Goal: Information Seeking & Learning: Learn about a topic

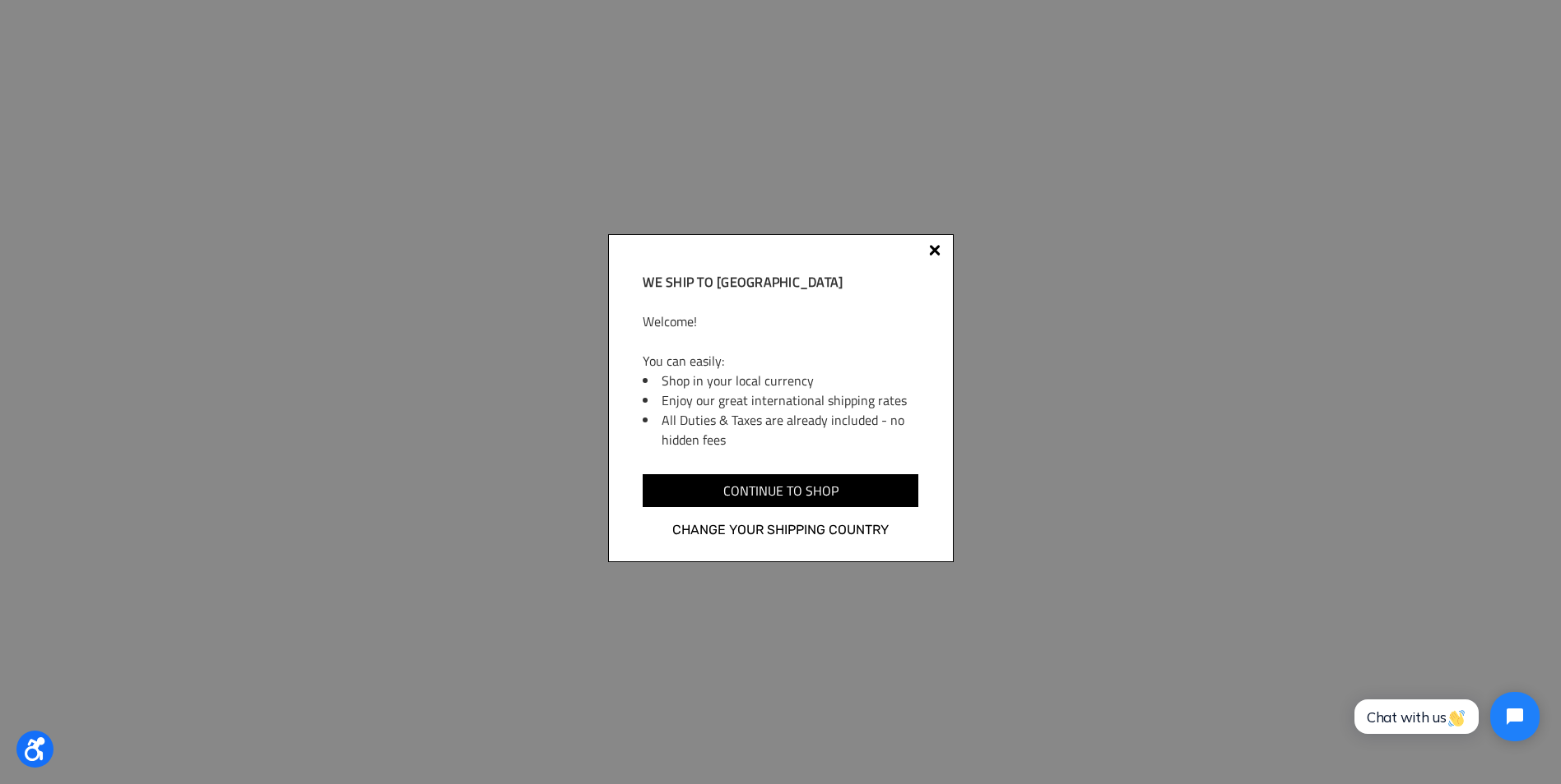
click at [931, 247] on div at bounding box center [935, 250] width 12 height 12
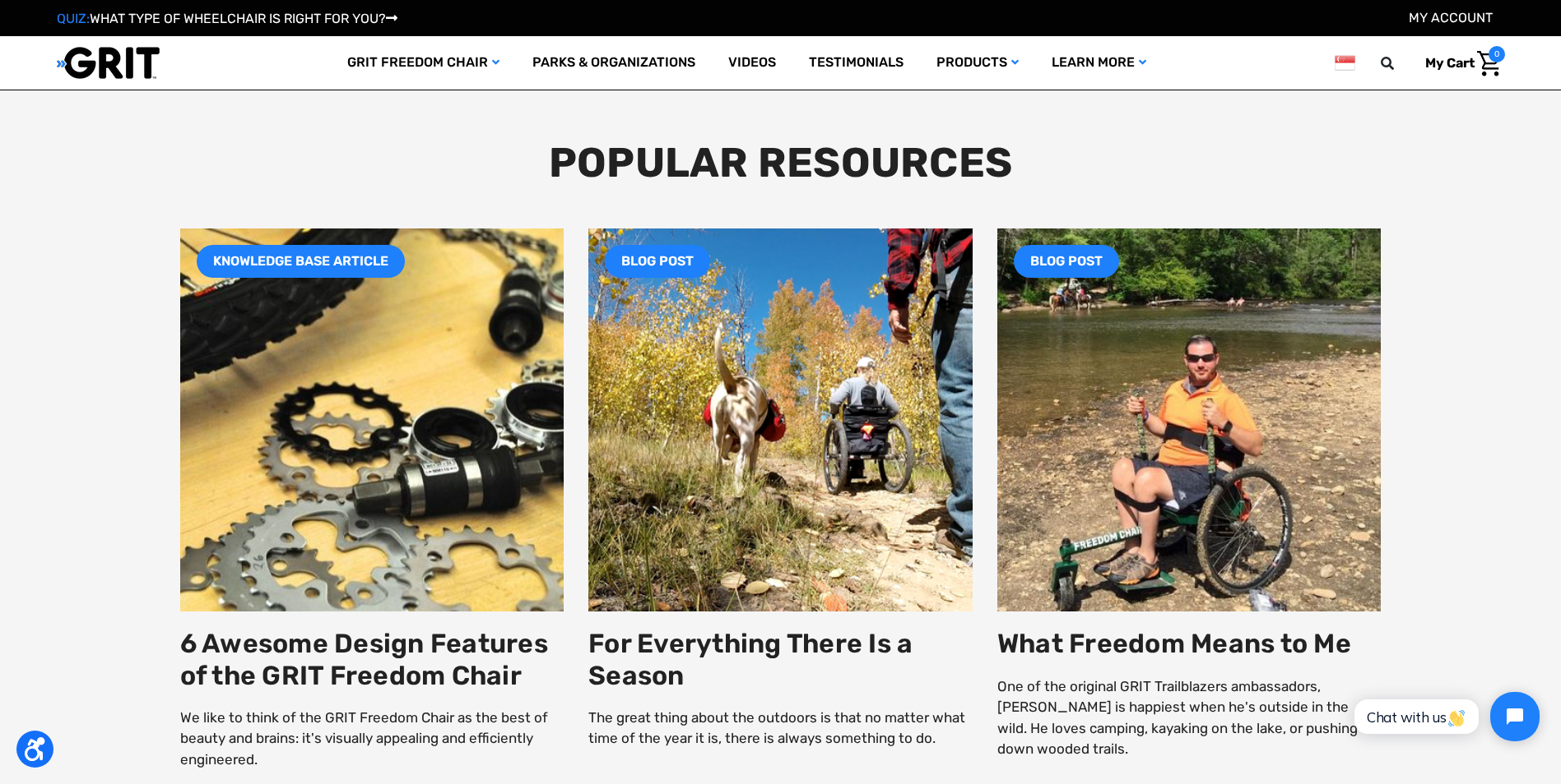
scroll to position [3015, 0]
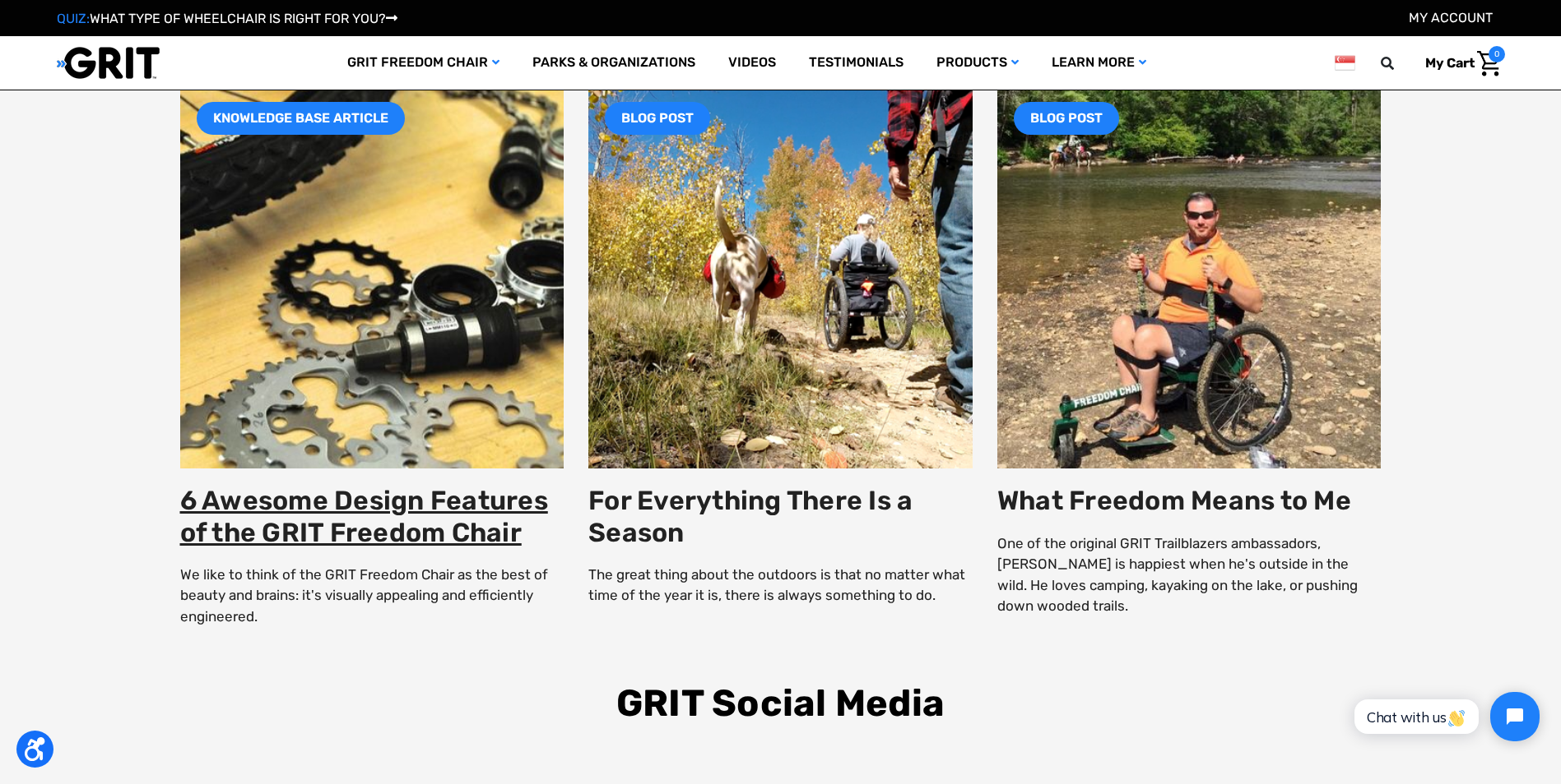
click at [344, 528] on link "6 Awesome Design Features of the GRIT Freedom Chair" at bounding box center [364, 516] width 368 height 63
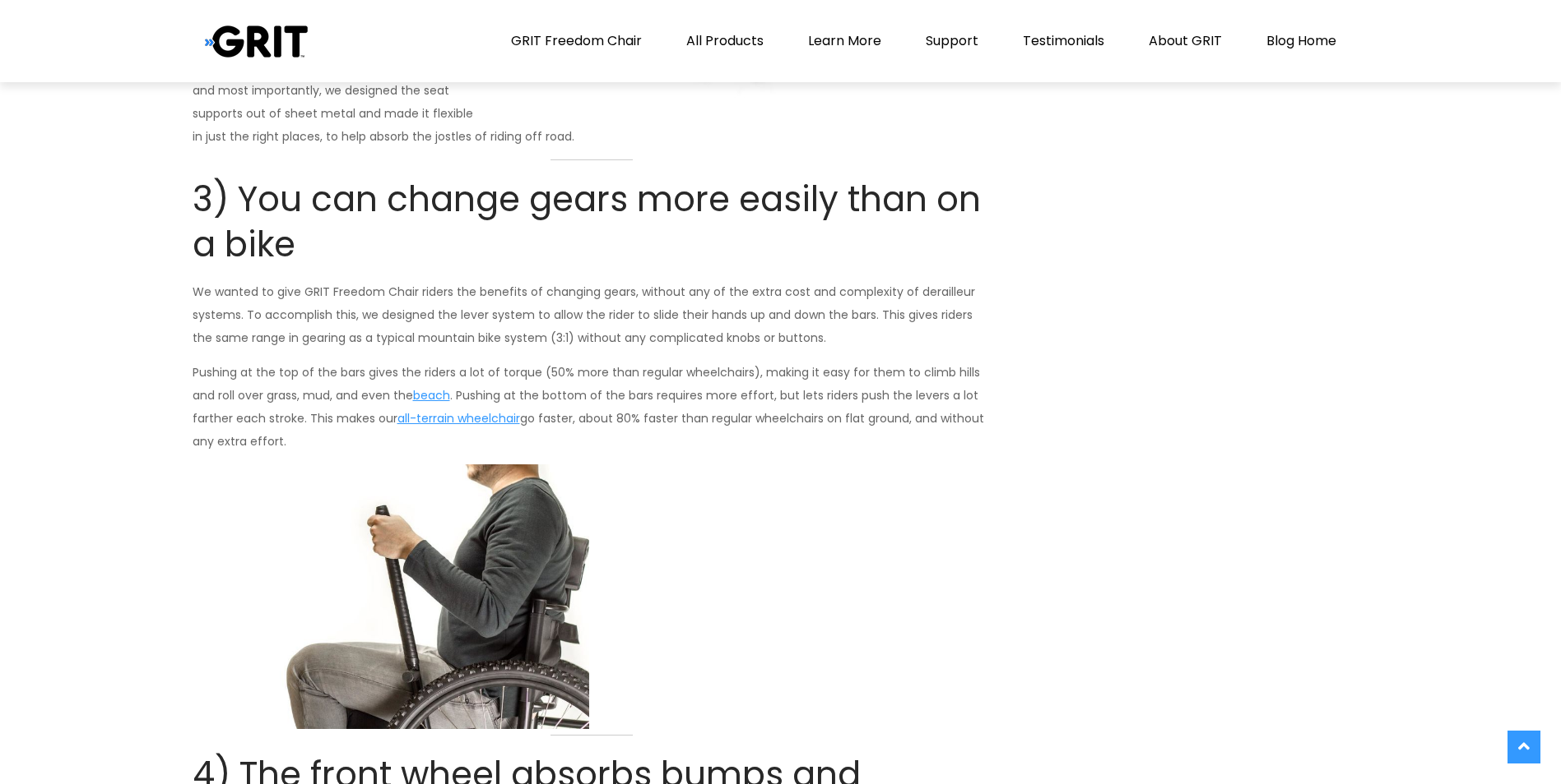
scroll to position [1645, 0]
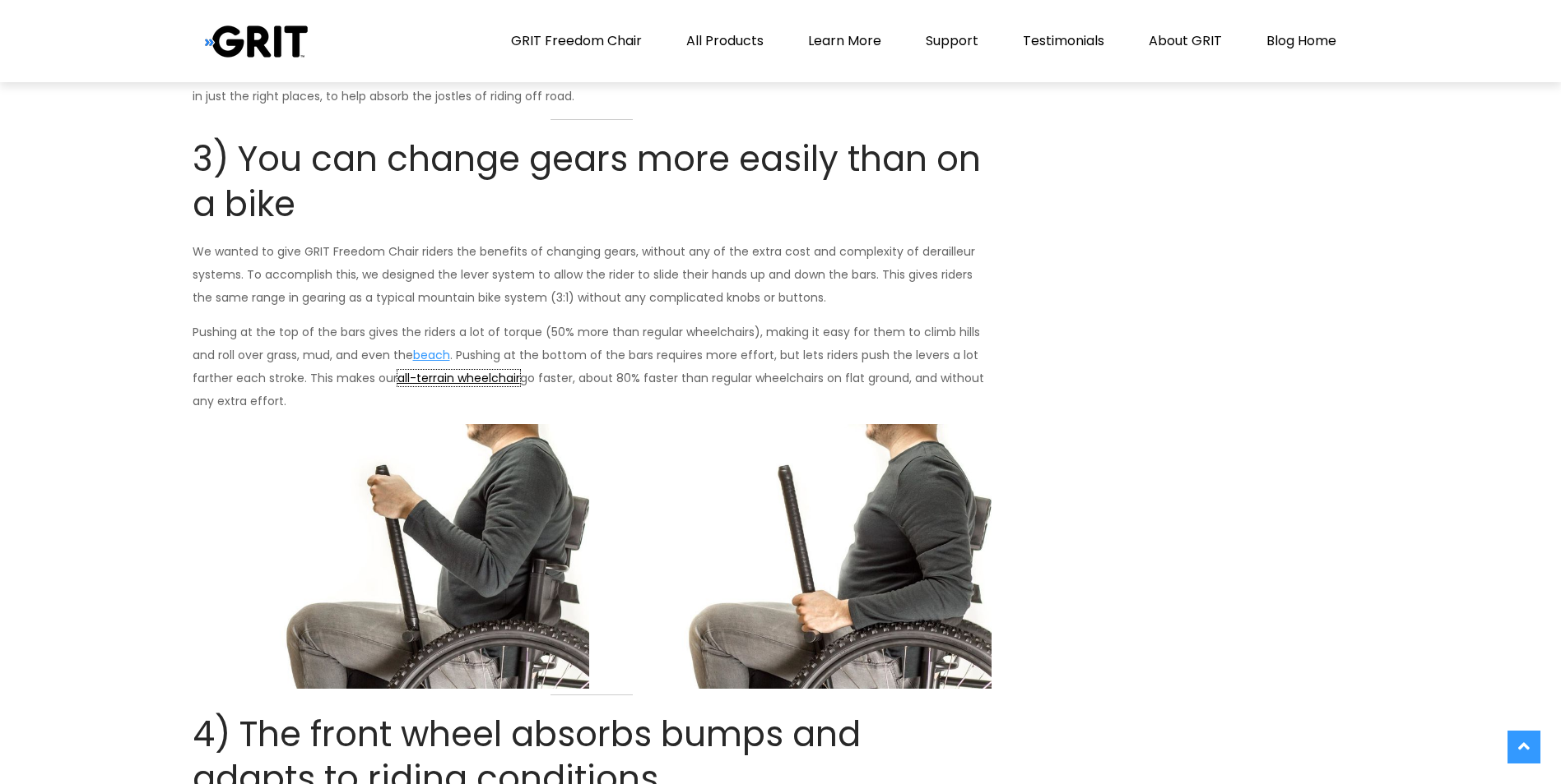
click at [422, 376] on link "all-terrain wheelchair" at bounding box center [459, 378] width 123 height 17
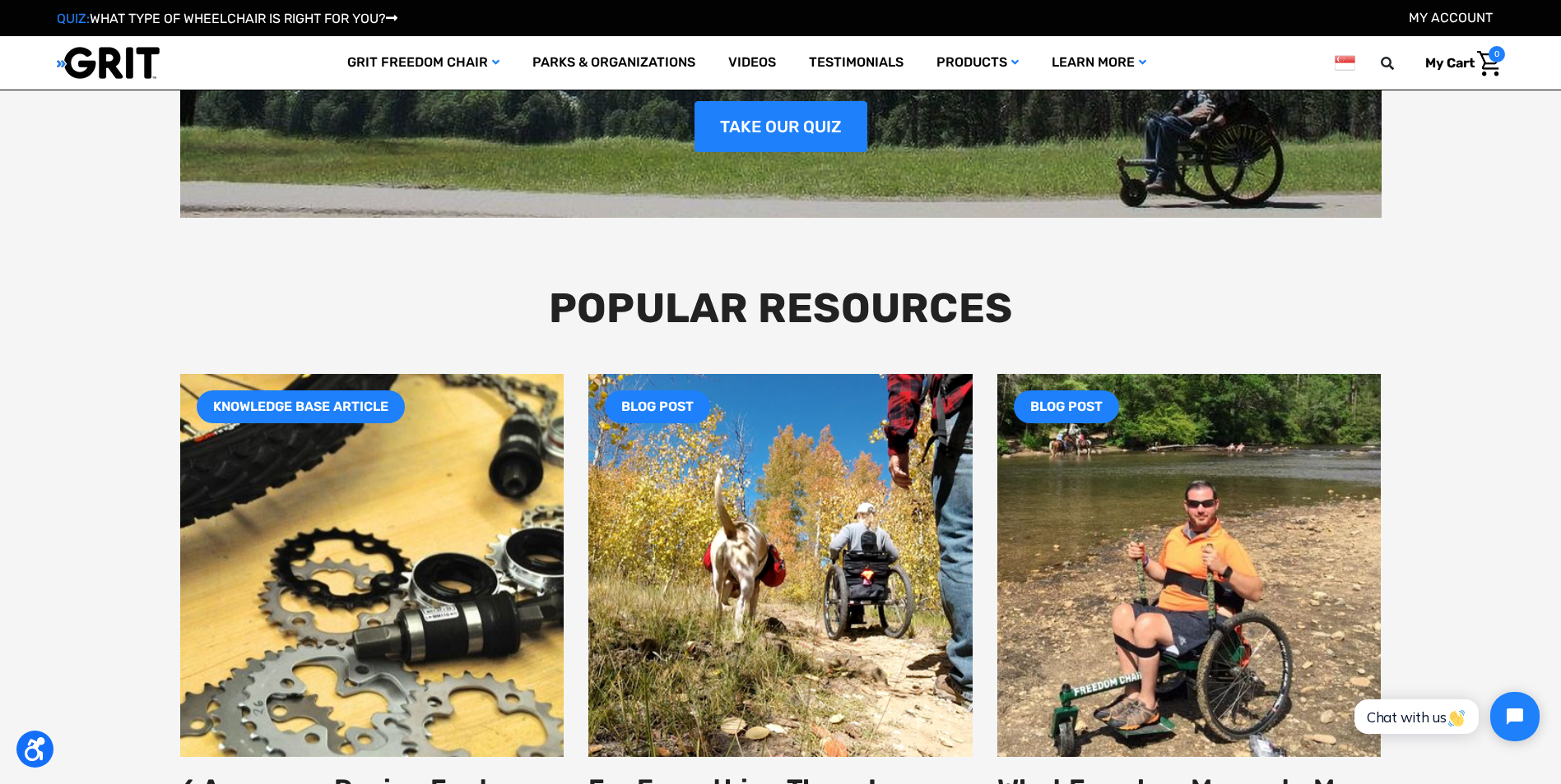
scroll to position [2604, 0]
